Goal: Find specific page/section: Find specific page/section

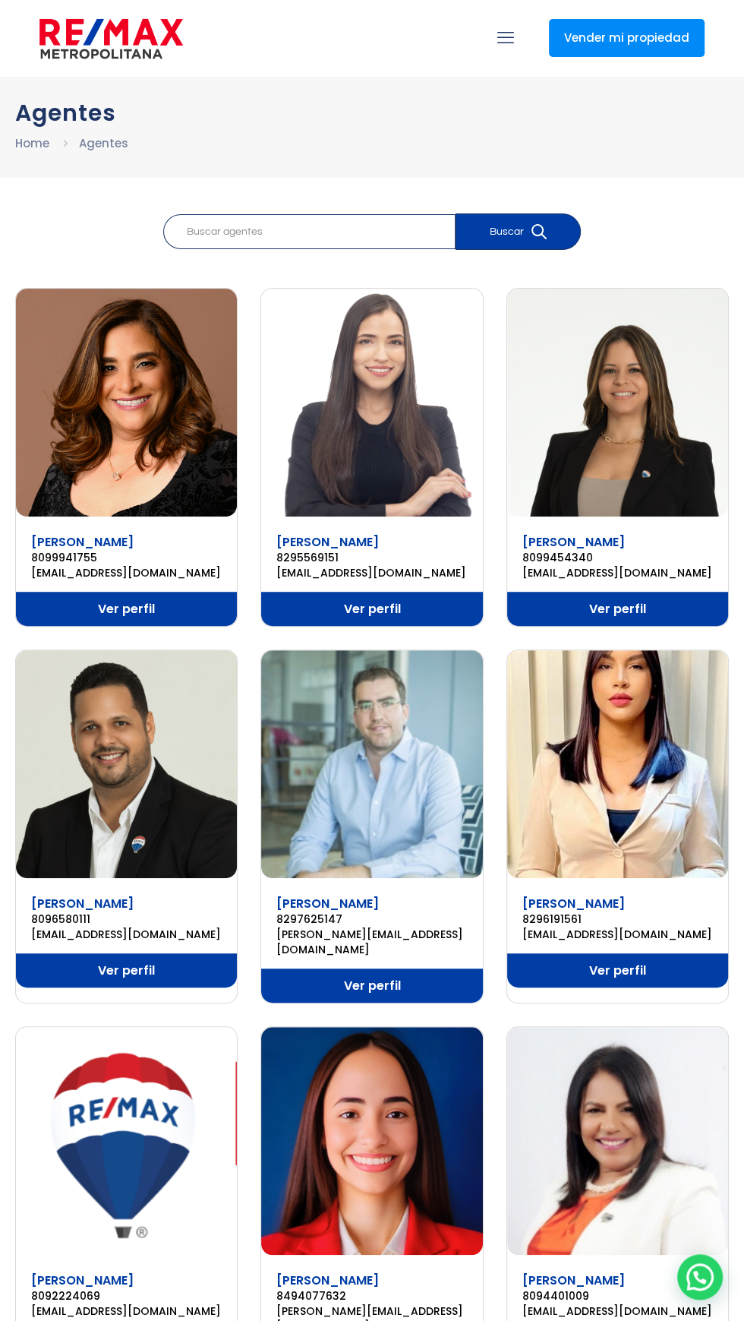
click at [100, 23] on img at bounding box center [111, 39] width 144 height 46
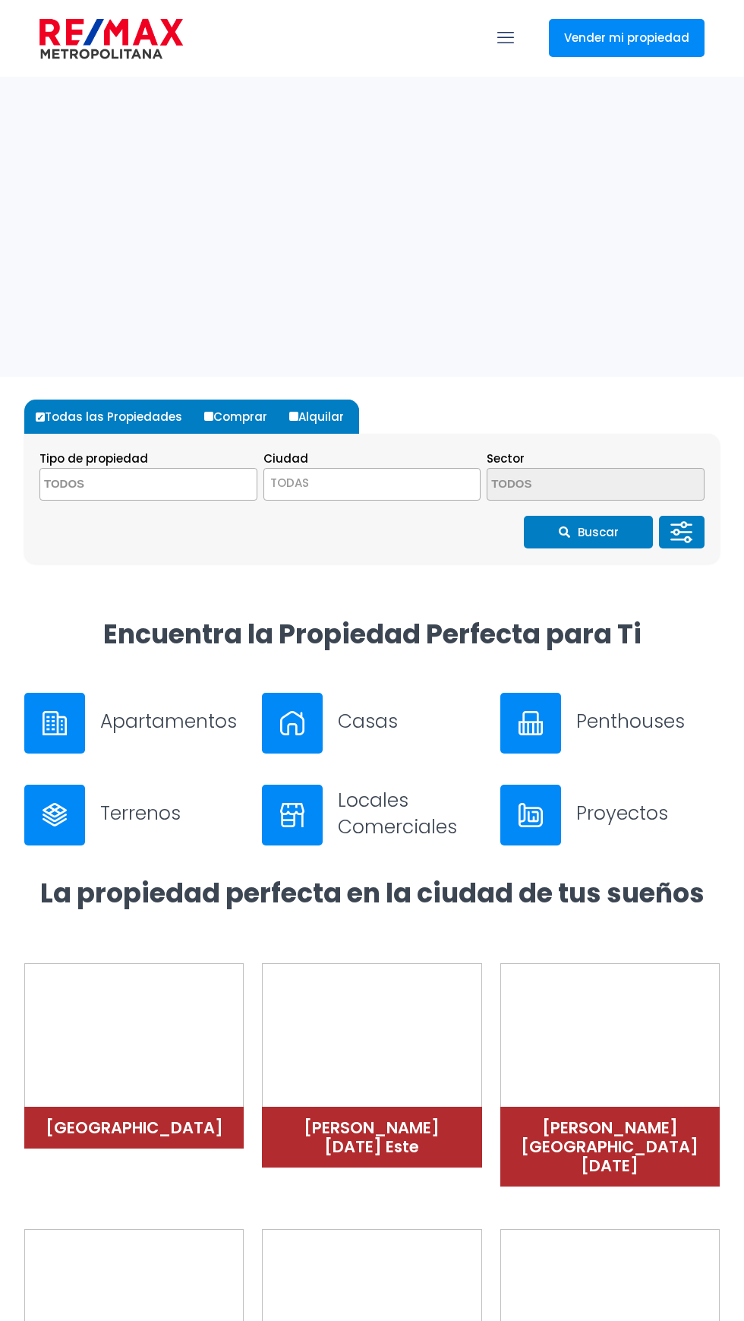
select select
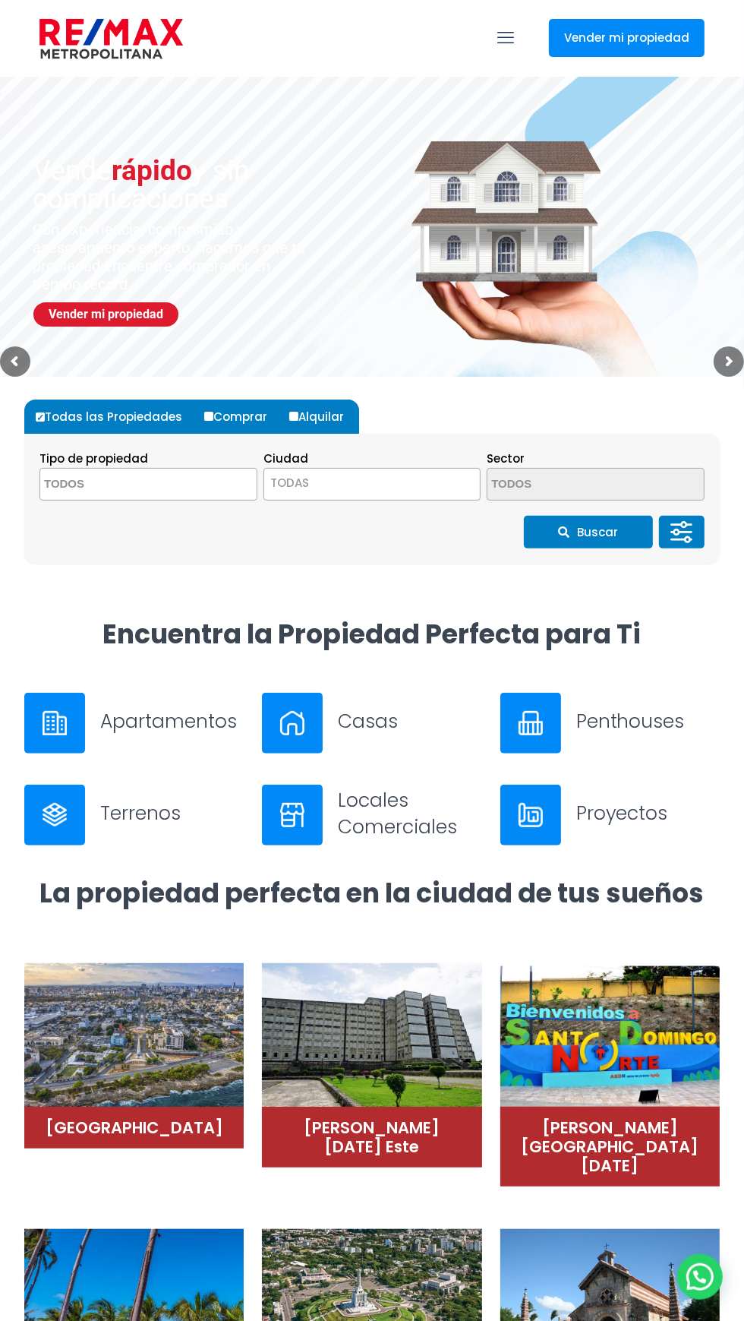
click at [270, 421] on label "Comprar" at bounding box center [241, 416] width 82 height 34
click at [213, 421] on input "Comprar" at bounding box center [208, 416] width 9 height 9
radio input "true"
click at [271, 423] on label "Comprar" at bounding box center [241, 416] width 82 height 34
click at [213, 421] on input "Comprar" at bounding box center [208, 416] width 9 height 9
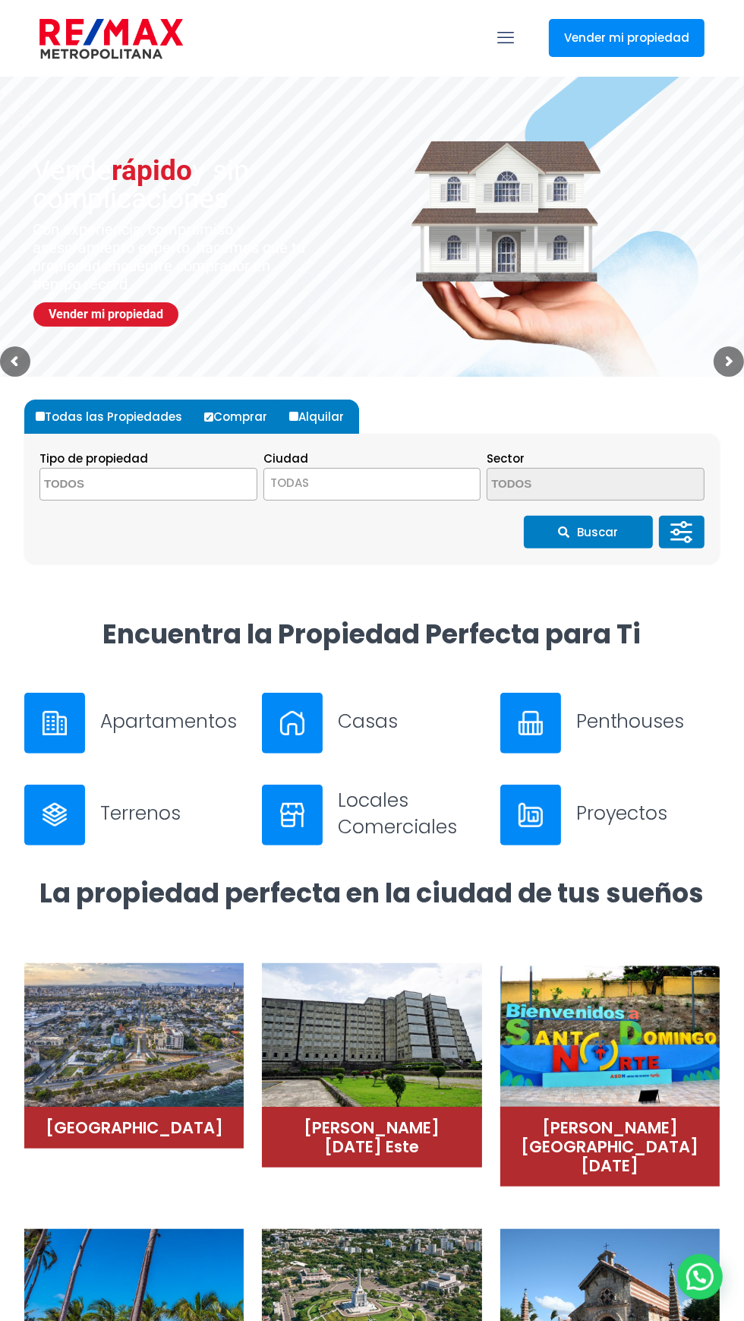
click at [292, 415] on input "Alquilar" at bounding box center [293, 416] width 9 height 9
radio input "true"
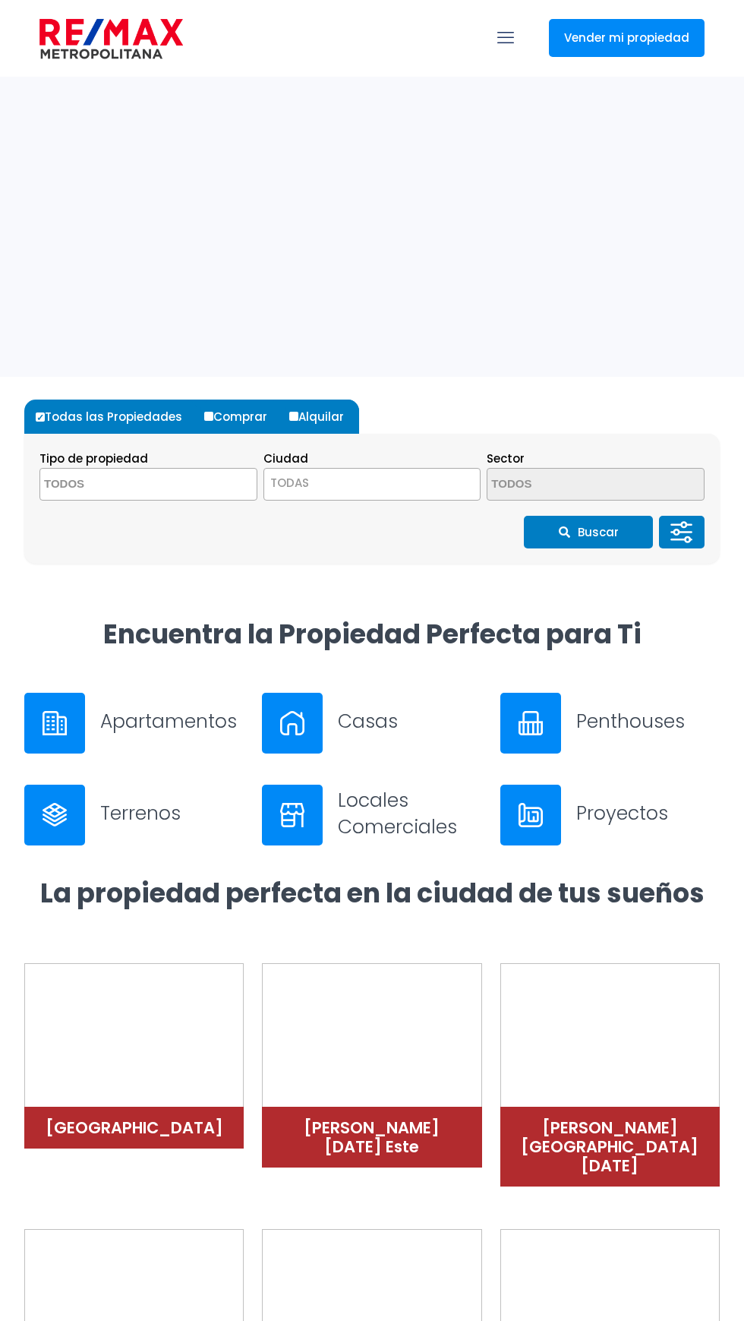
select select
